Goal: Task Accomplishment & Management: Use online tool/utility

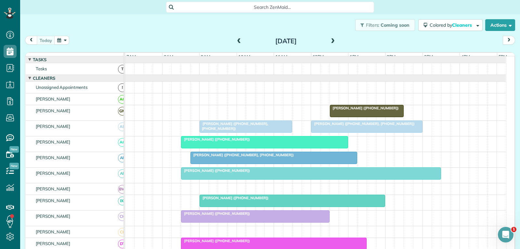
scroll to position [3, 3]
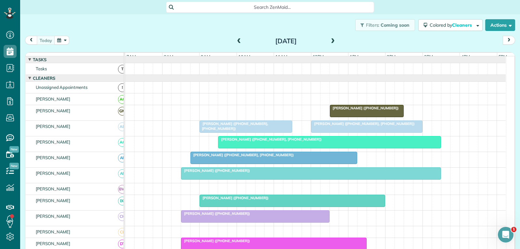
click at [251, 141] on div "[PERSON_NAME] ([PHONE_NUMBER], [PHONE_NUMBER])" at bounding box center [329, 139] width 219 height 5
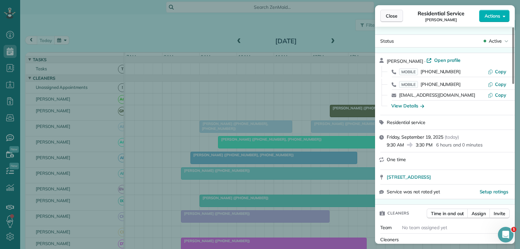
click at [393, 19] on span "Close" at bounding box center [392, 16] width 12 height 7
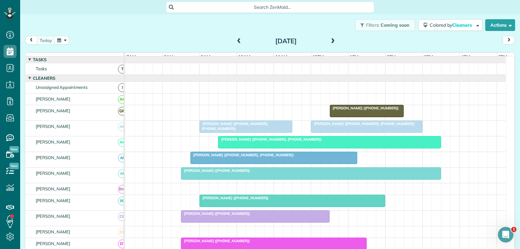
click at [256, 132] on div at bounding box center [246, 127] width 92 height 12
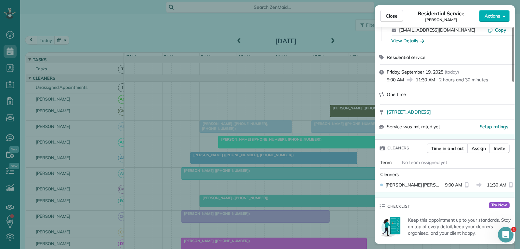
scroll to position [130, 0]
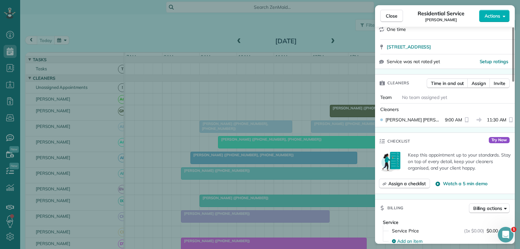
drag, startPoint x: 393, startPoint y: 14, endPoint x: 383, endPoint y: 84, distance: 70.2
click at [394, 14] on span "Close" at bounding box center [392, 16] width 12 height 7
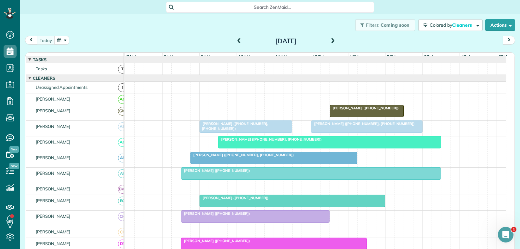
click at [266, 129] on span "[PERSON_NAME] ([PHONE_NUMBER], [PHONE_NUMBER])" at bounding box center [233, 125] width 69 height 9
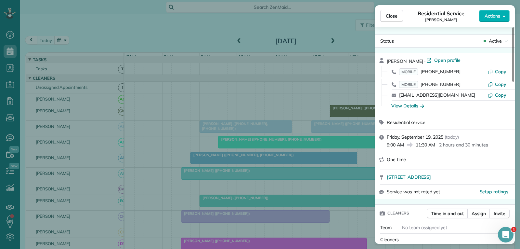
scroll to position [65, 0]
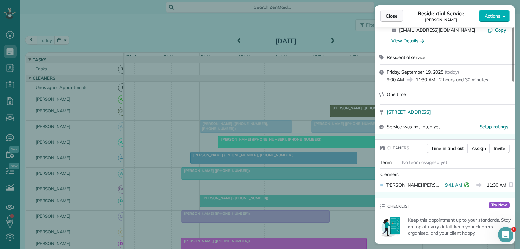
click at [391, 18] on span "Close" at bounding box center [392, 16] width 12 height 7
